Goal: Task Accomplishment & Management: Manage account settings

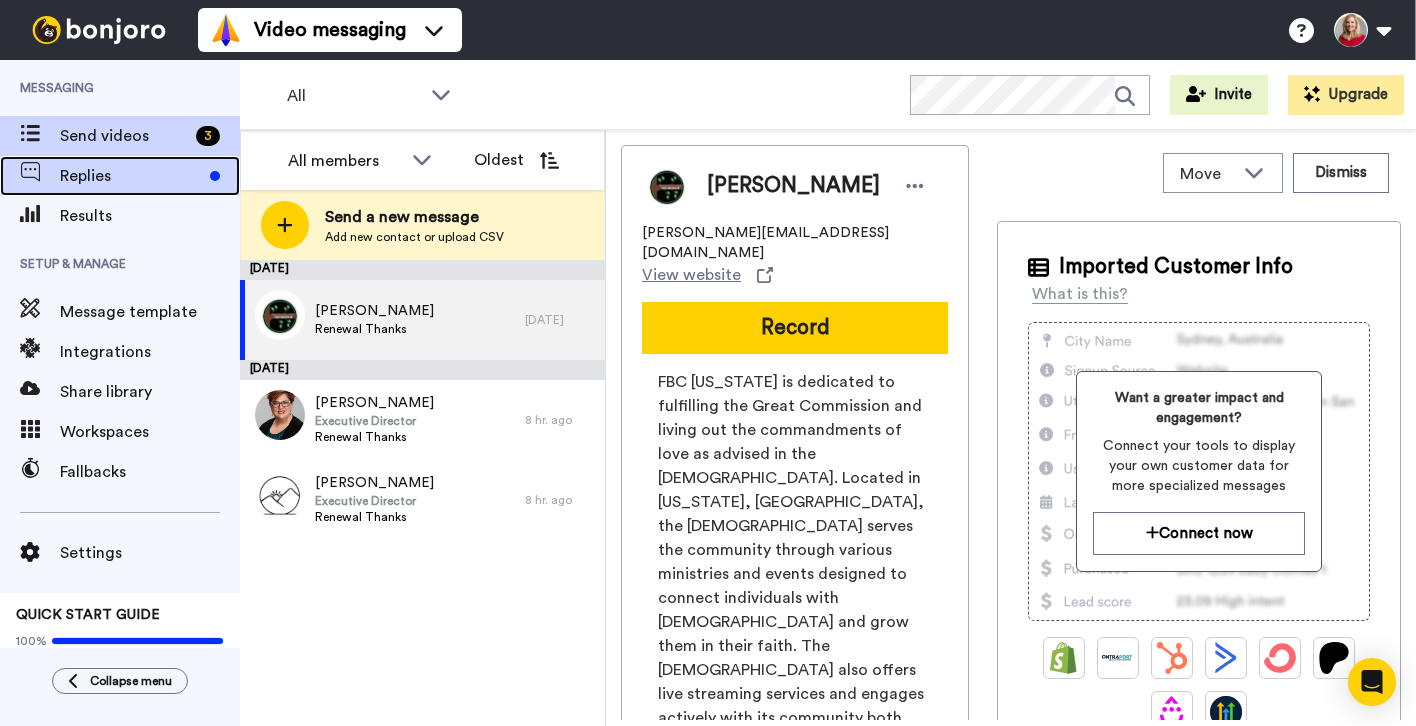
click at [121, 177] on span "Replies" at bounding box center [131, 176] width 142 height 24
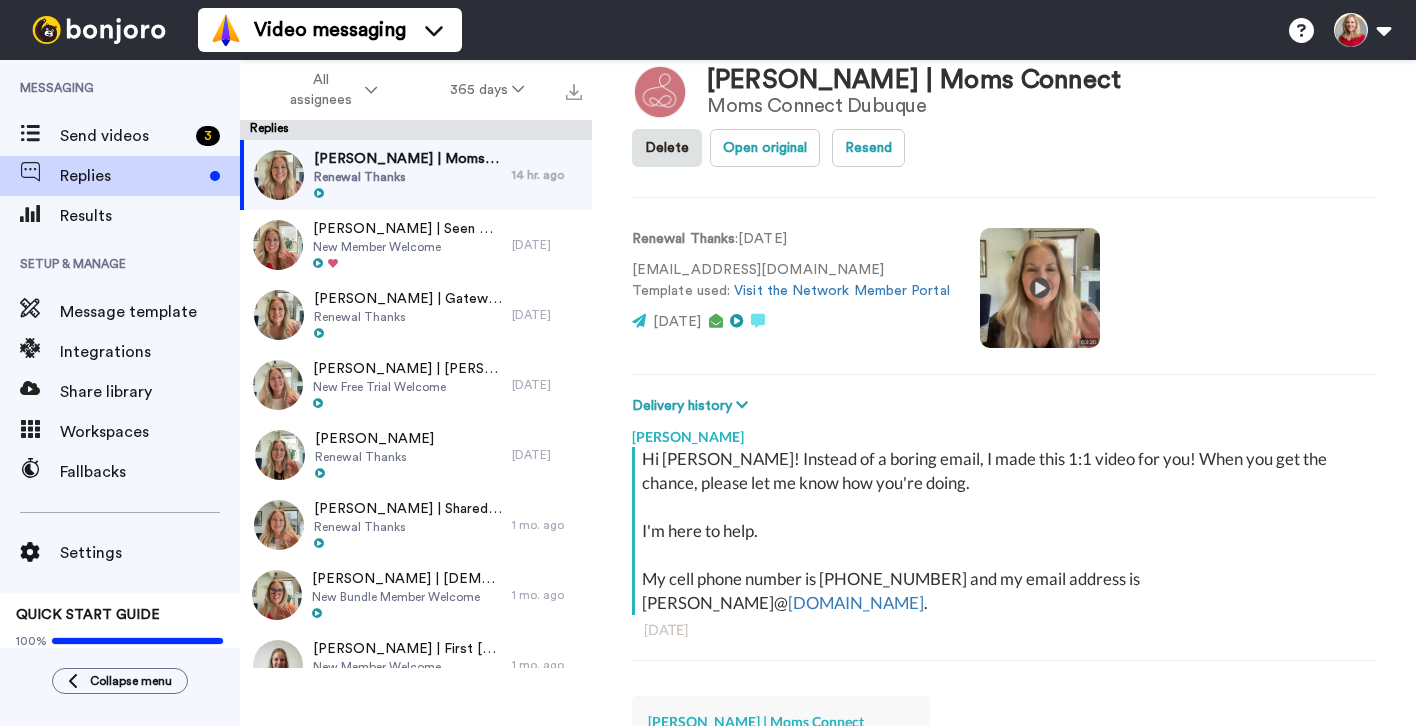
scroll to position [388, 0]
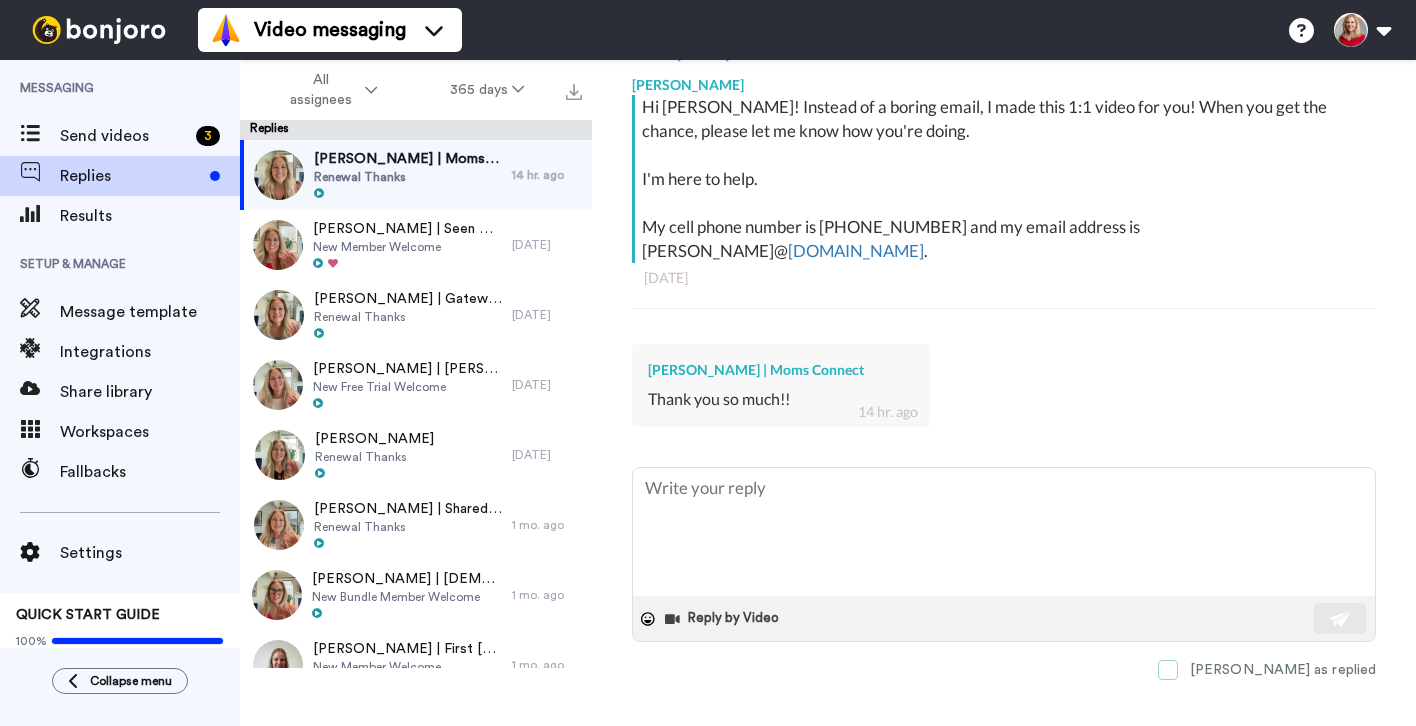
click at [1178, 660] on span at bounding box center [1168, 670] width 20 height 20
type textarea "x"
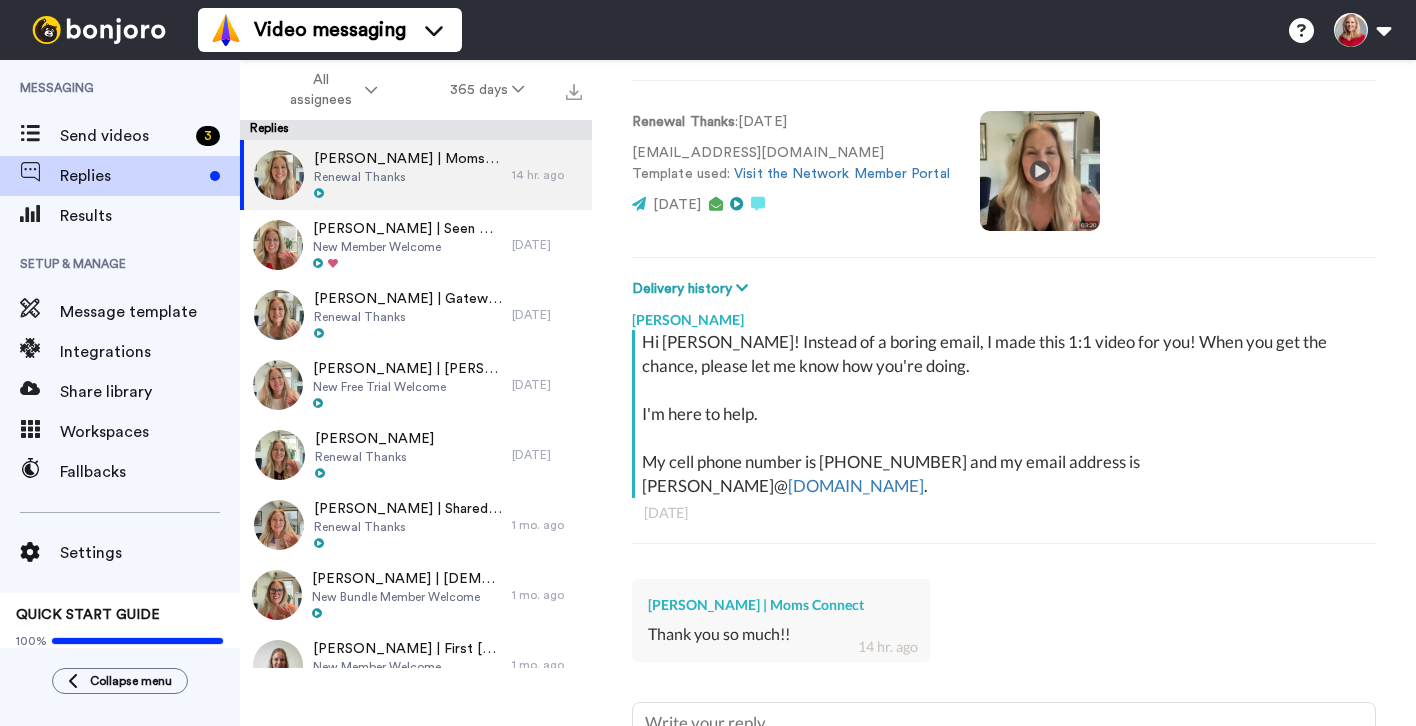
scroll to position [0, 0]
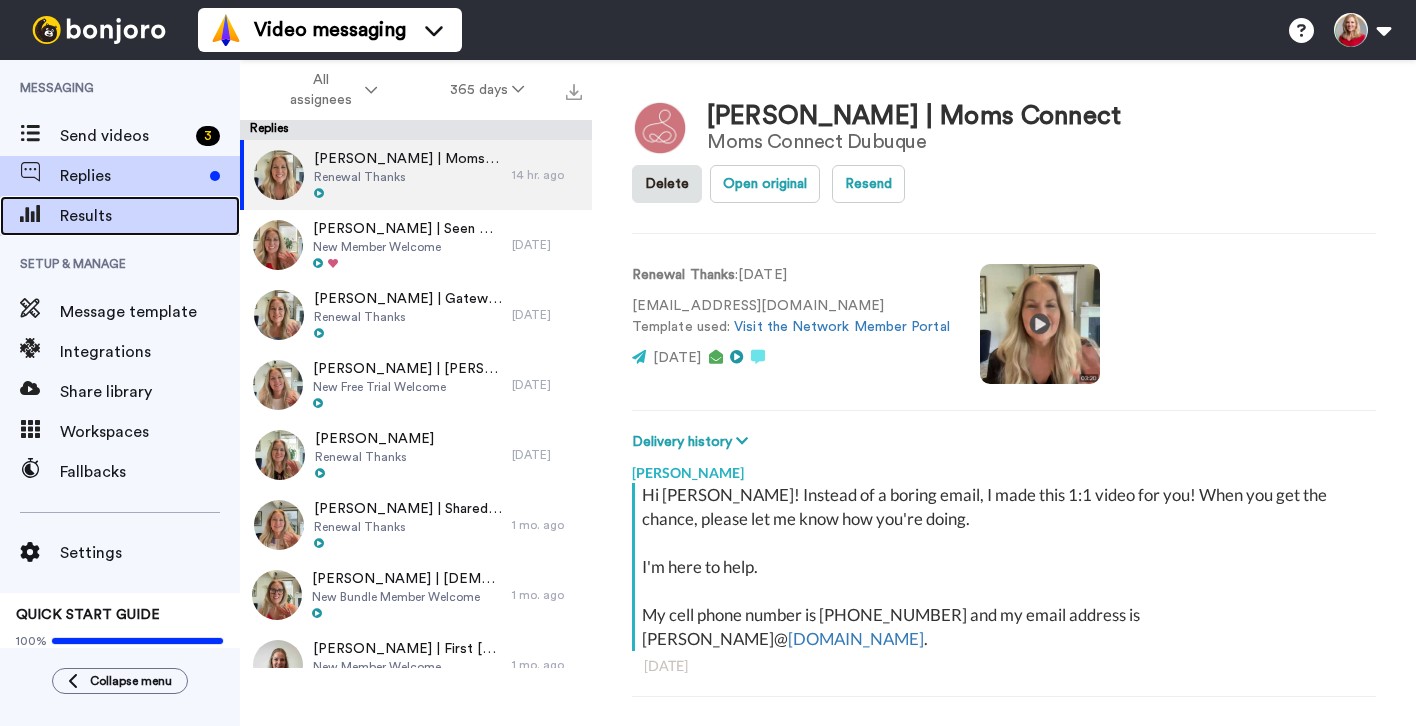
click at [81, 218] on span "Results" at bounding box center [150, 216] width 180 height 24
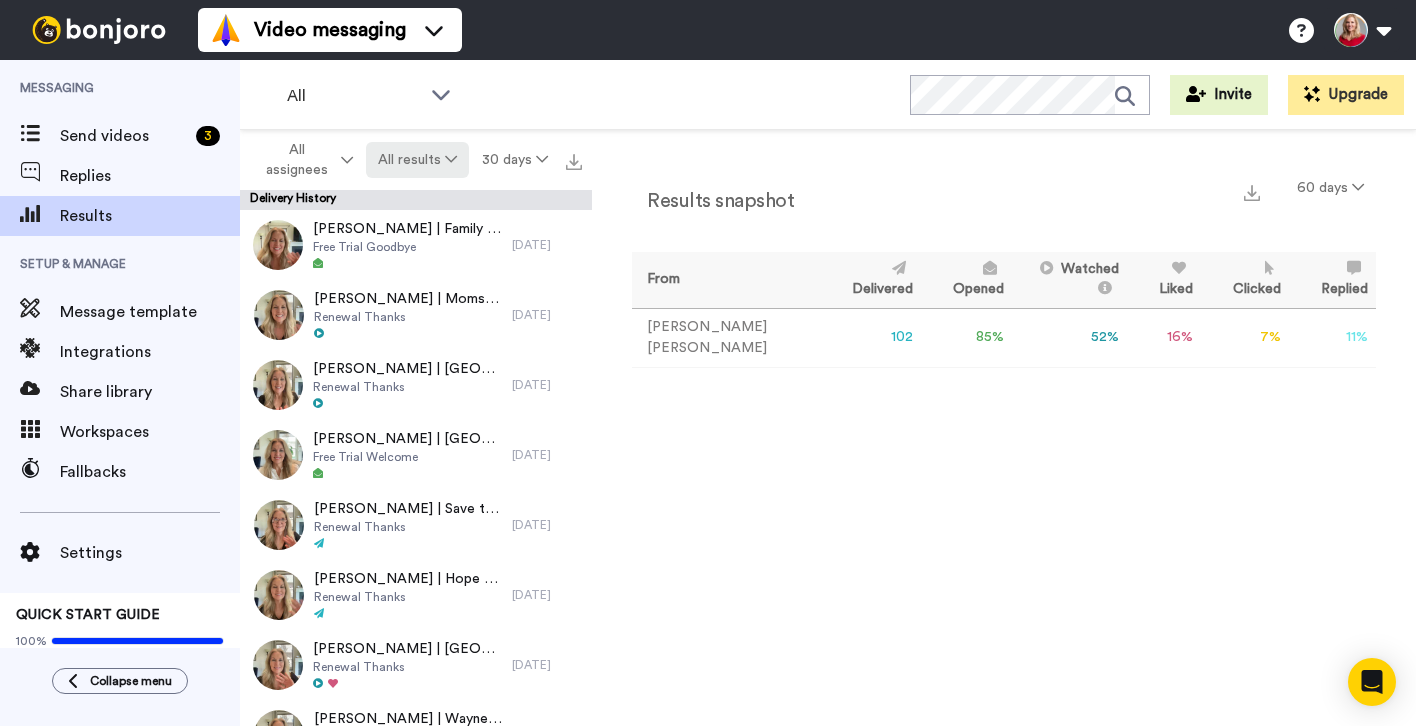
click at [439, 158] on button "All results" at bounding box center [418, 160] width 104 height 36
click at [588, 127] on div "All WORKSPACES View all All Default Task List + Add a new workspace Invite Upgr…" at bounding box center [828, 95] width 1176 height 70
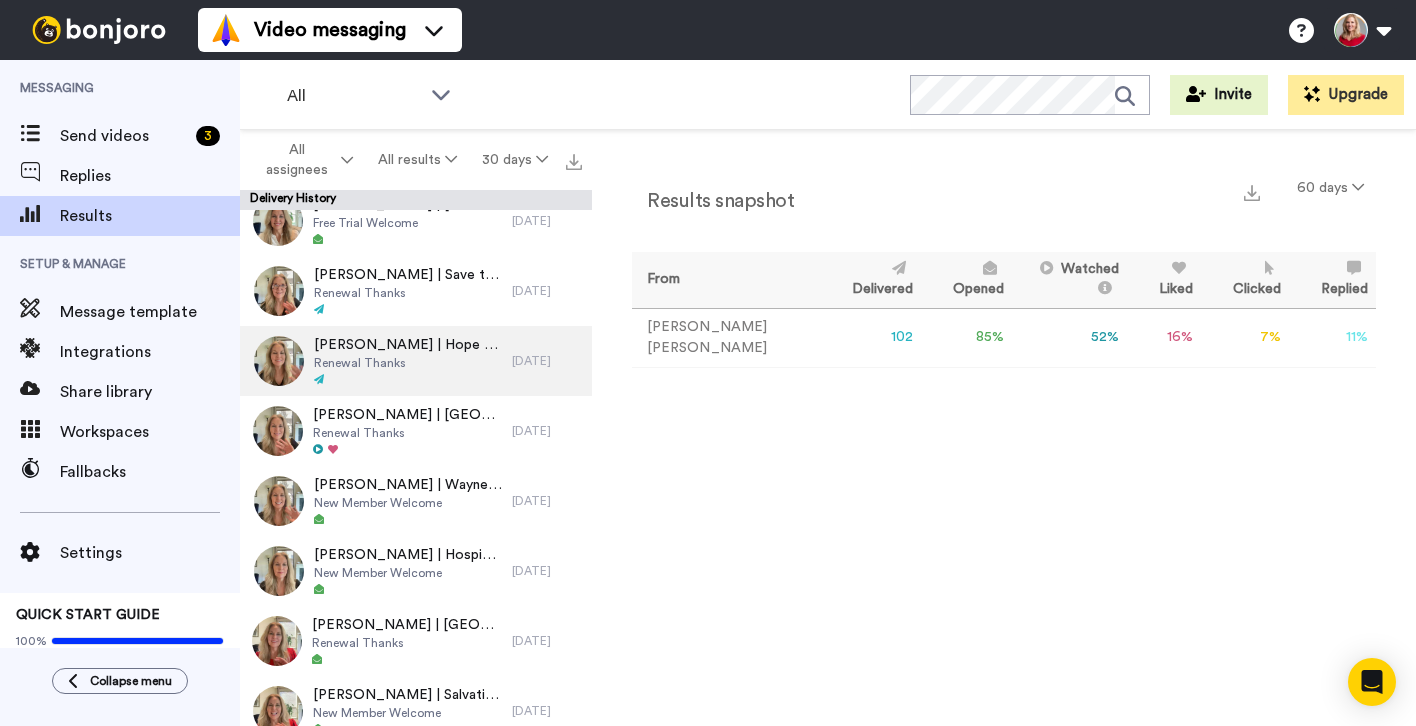
scroll to position [235, 0]
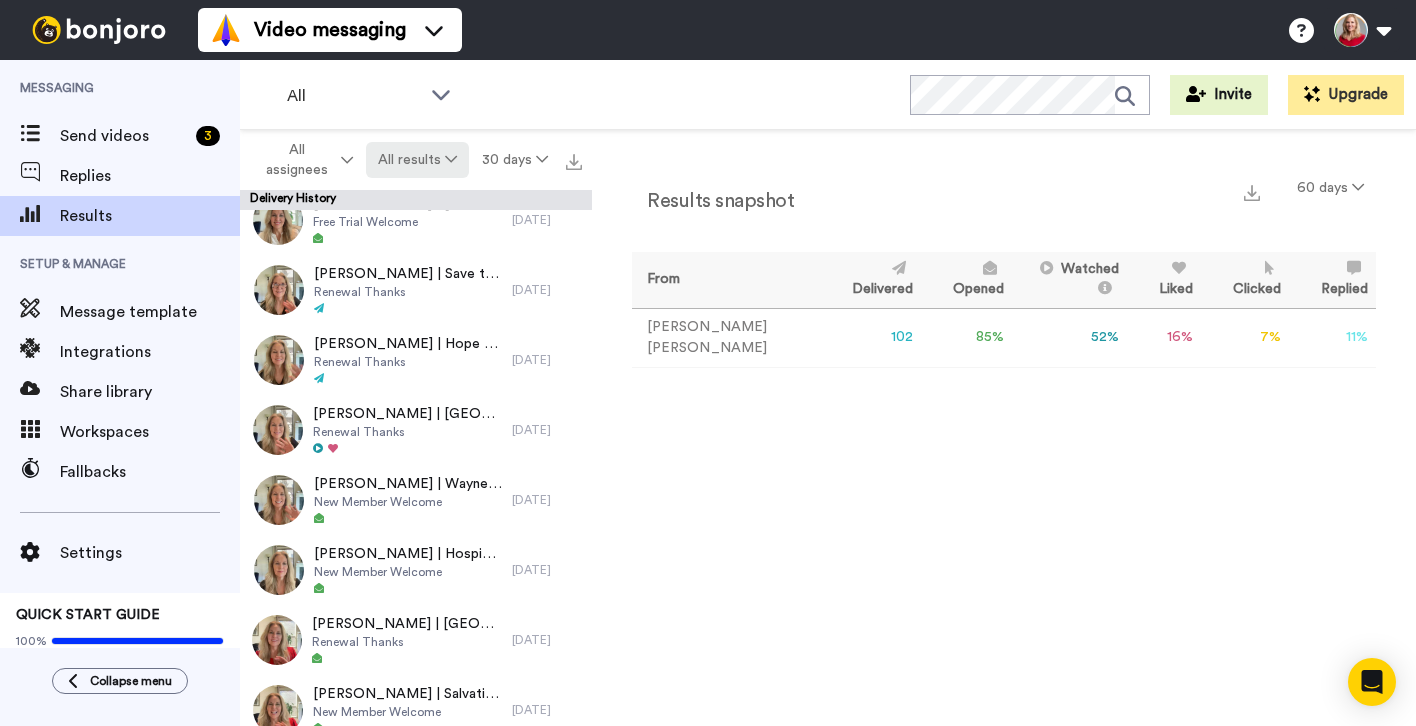
click at [465, 164] on button "All results" at bounding box center [418, 160] width 104 height 36
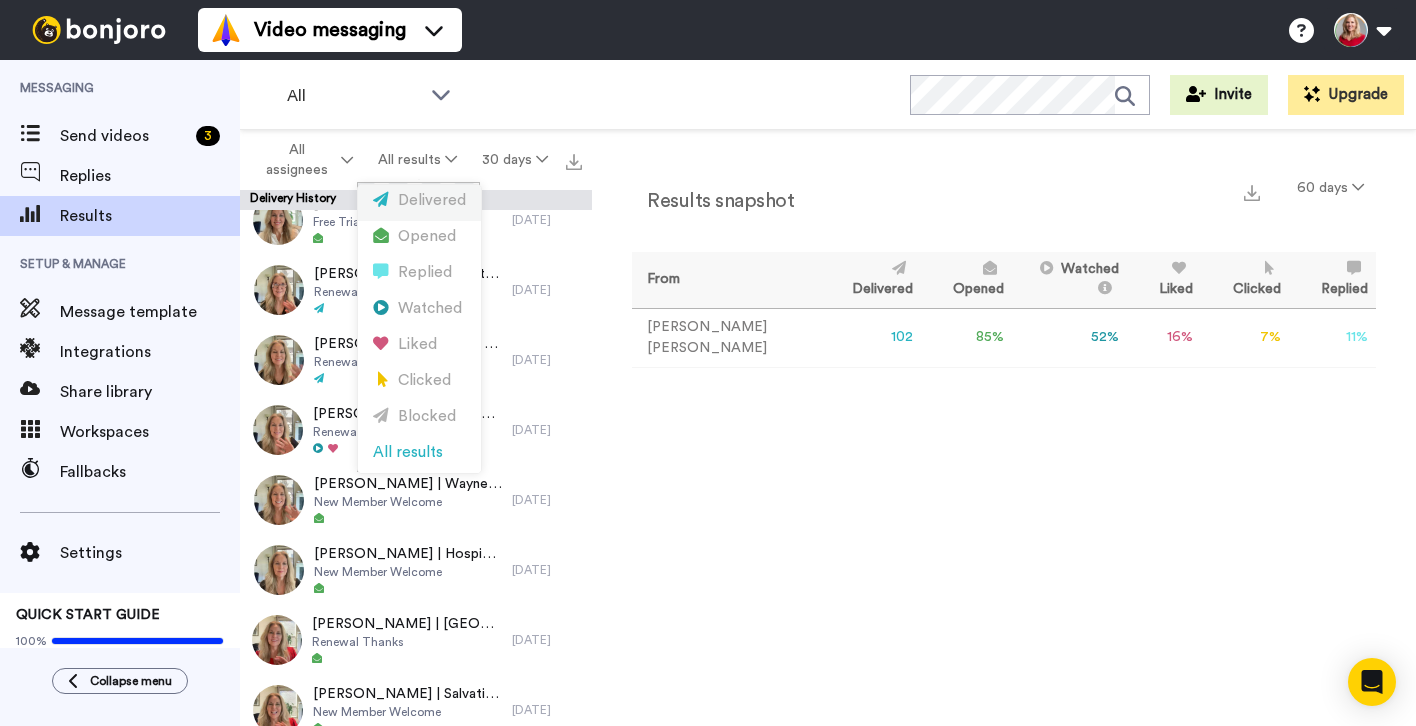
click at [432, 194] on div "Delivered" at bounding box center [419, 201] width 93 height 22
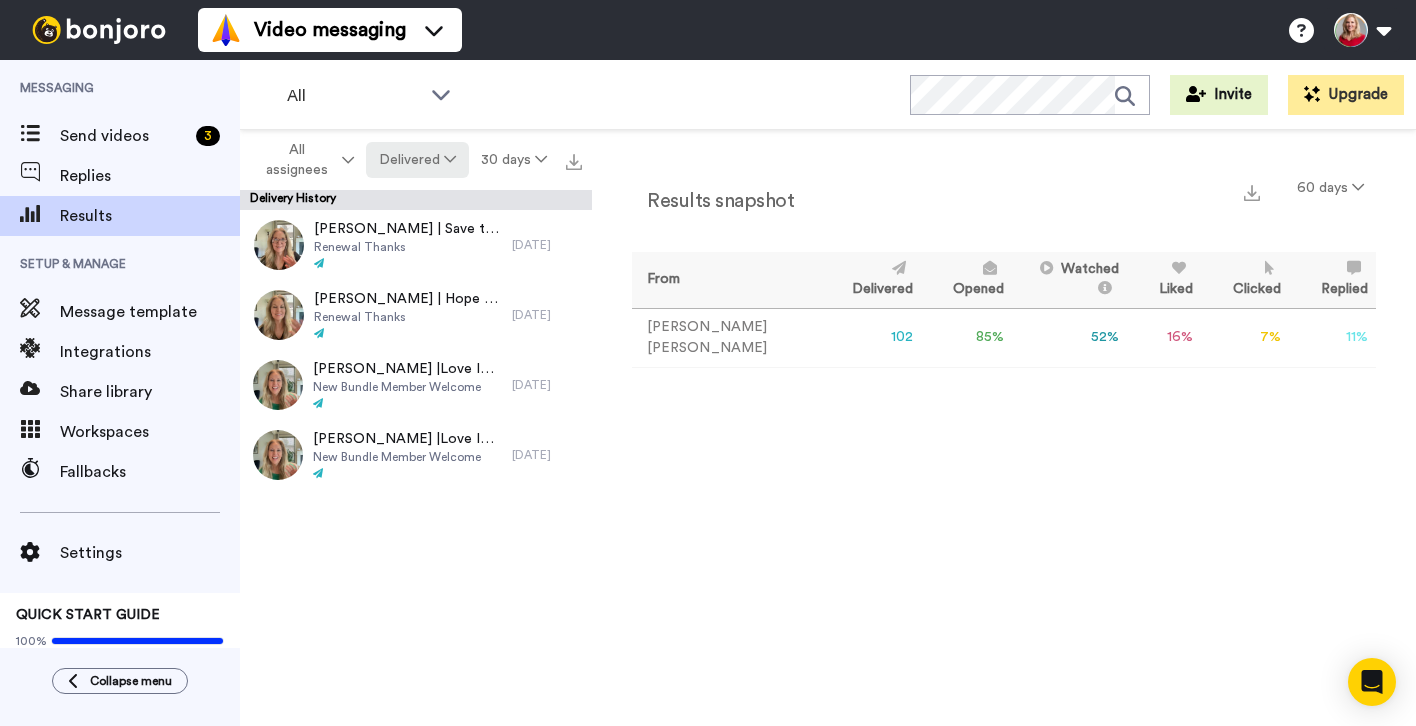
click at [443, 155] on button "Delivered" at bounding box center [417, 160] width 102 height 36
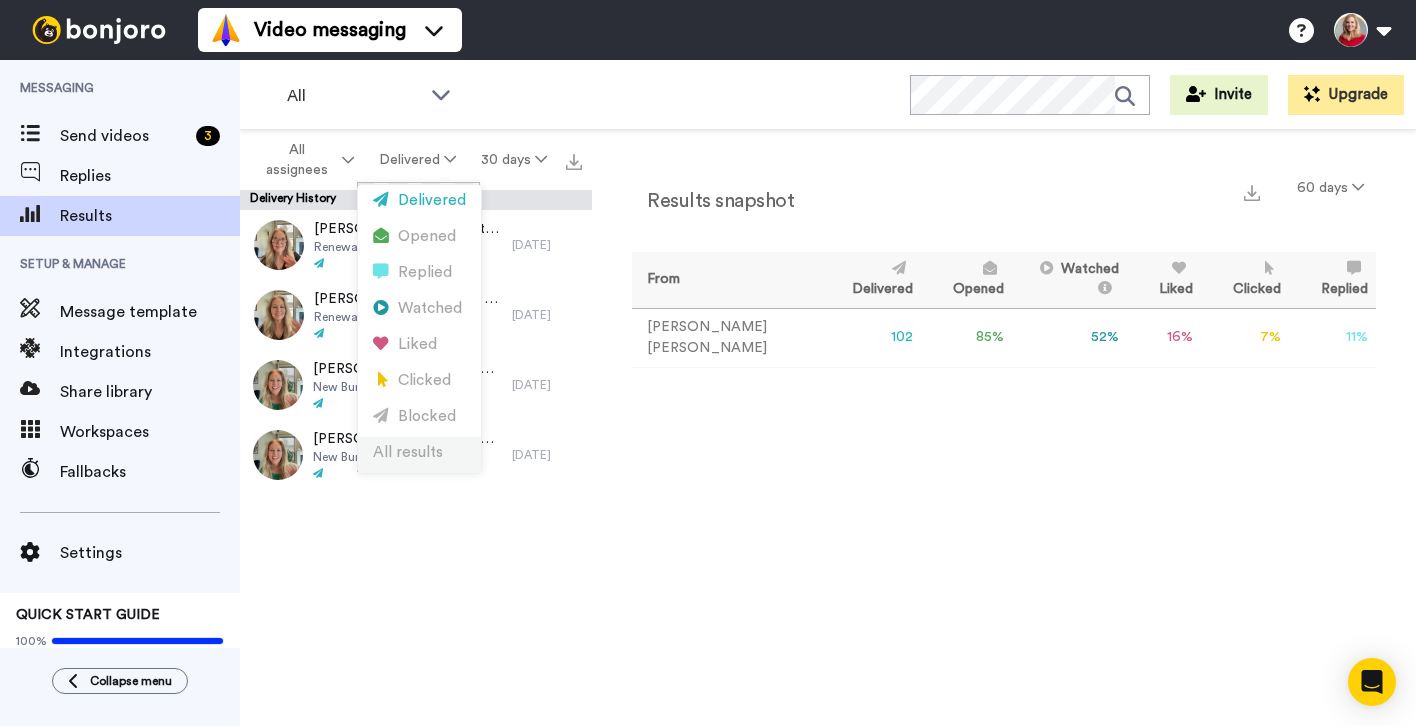
click at [414, 451] on div "All results" at bounding box center [419, 453] width 93 height 22
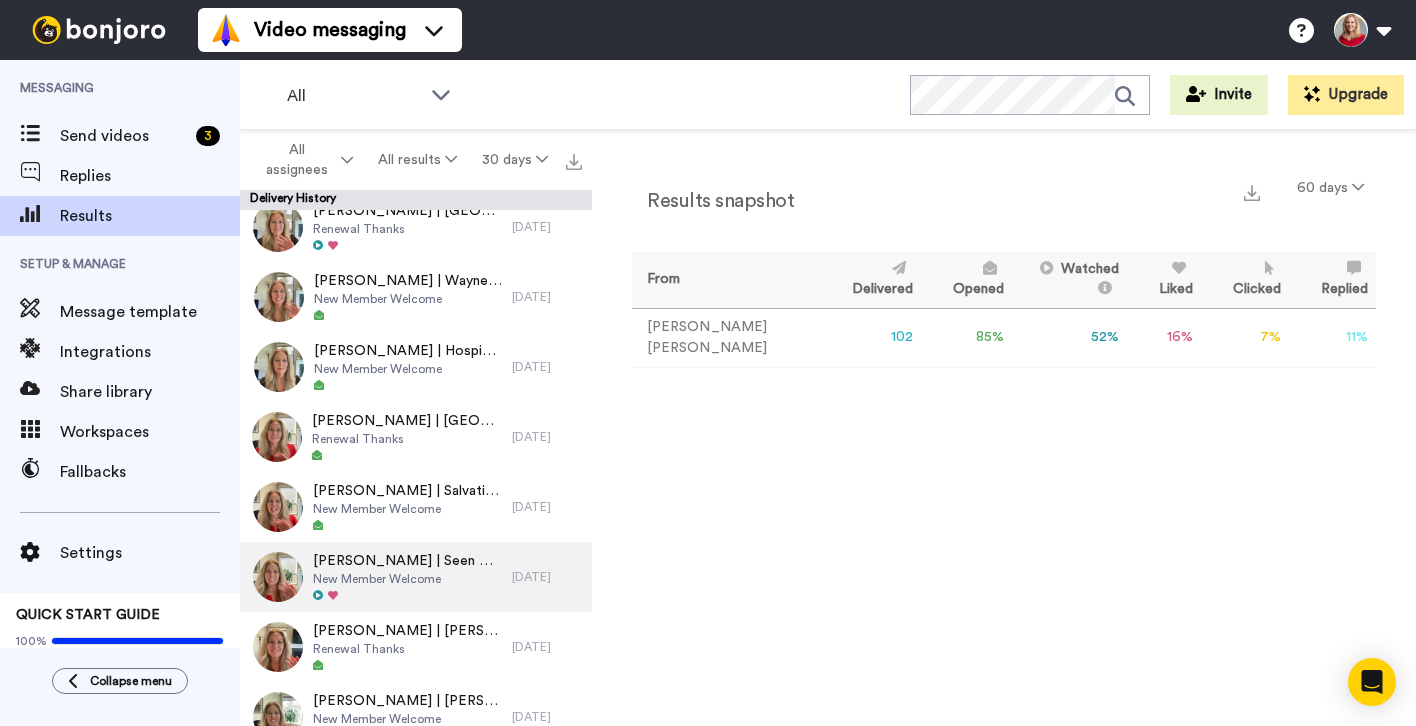
scroll to position [554, 0]
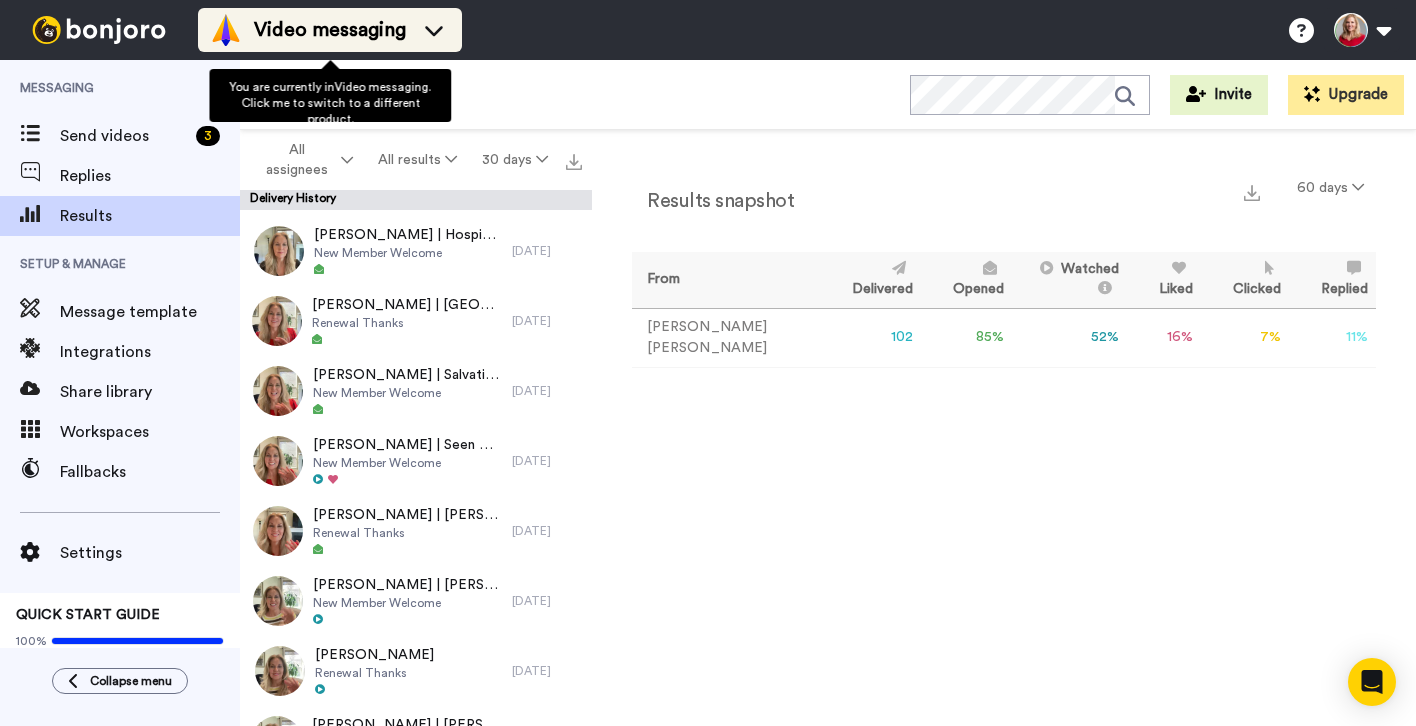
click at [339, 26] on span "Video messaging" at bounding box center [330, 30] width 152 height 28
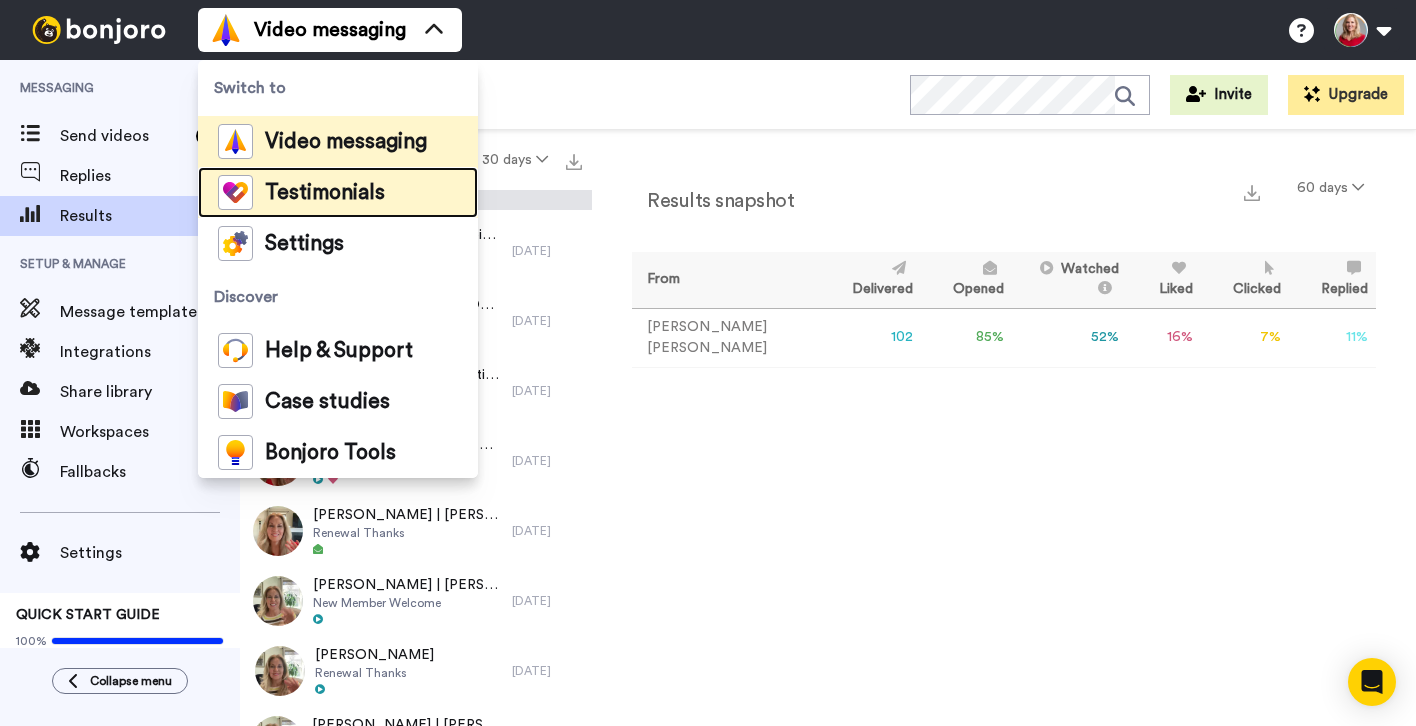
click at [313, 195] on span "Testimonials" at bounding box center [325, 193] width 120 height 20
